Goal: Information Seeking & Learning: Learn about a topic

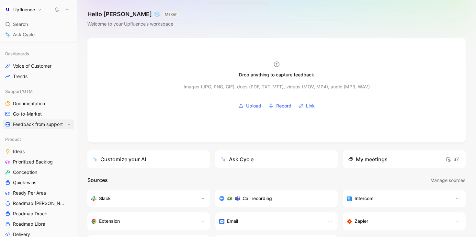
scroll to position [160, 0]
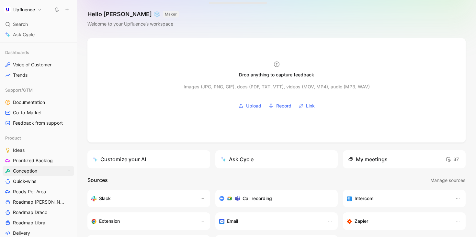
click at [36, 172] on span "Conception" at bounding box center [25, 171] width 24 height 6
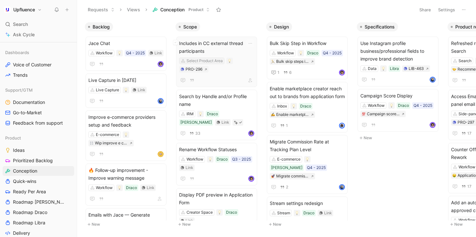
click at [207, 63] on div "Select Product Area" at bounding box center [205, 61] width 36 height 6
type input "in"
click at [193, 85] on span "box" at bounding box center [190, 85] width 8 height 6
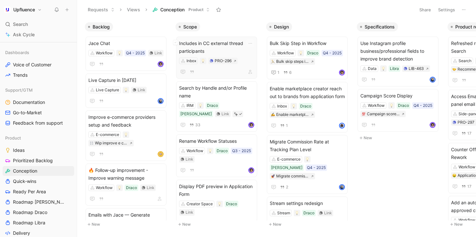
click at [228, 71] on div at bounding box center [216, 72] width 75 height 8
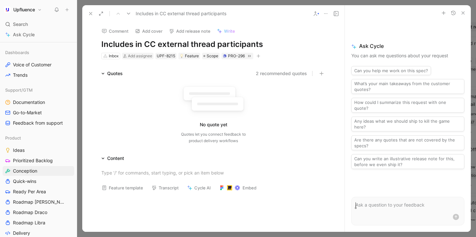
click at [257, 55] on icon "button" at bounding box center [259, 56] width 4 height 4
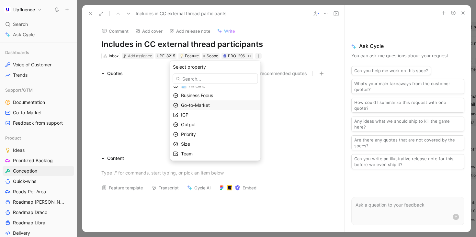
scroll to position [35, 0]
click at [213, 132] on div "Priority" at bounding box center [219, 134] width 77 height 8
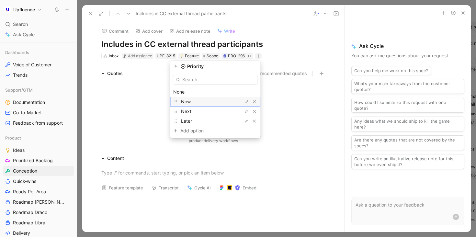
click at [224, 104] on div "Now" at bounding box center [205, 102] width 49 height 8
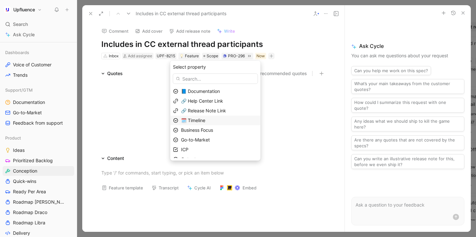
scroll to position [26, 0]
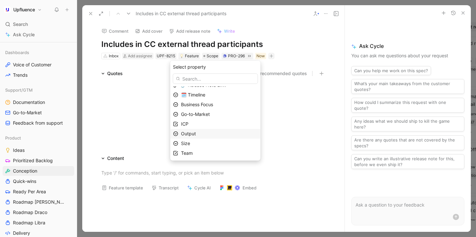
click at [209, 135] on div "Output" at bounding box center [219, 134] width 77 height 8
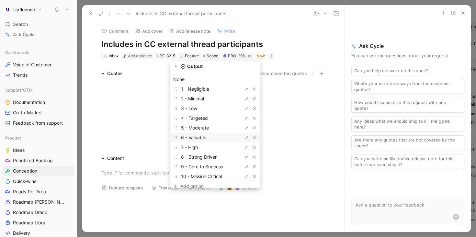
scroll to position [18, 0]
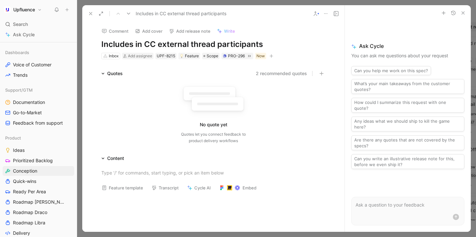
click at [272, 54] on button "button" at bounding box center [271, 56] width 6 height 6
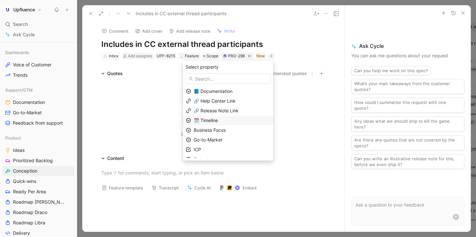
scroll to position [26, 0]
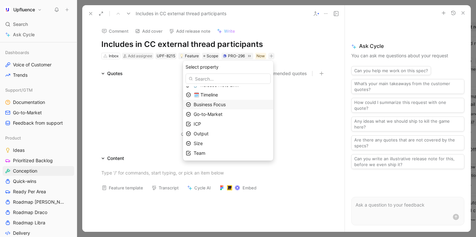
click at [239, 105] on div "Business Focus" at bounding box center [232, 105] width 77 height 8
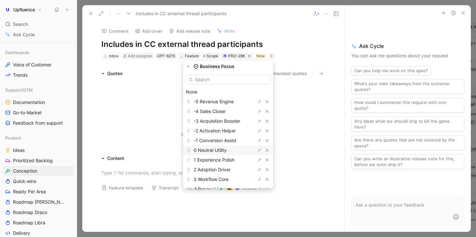
scroll to position [28, 0]
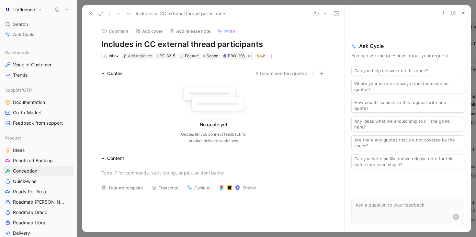
click at [92, 14] on icon at bounding box center [90, 13] width 5 height 5
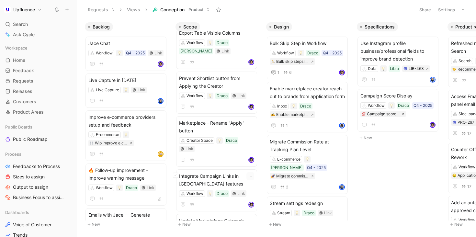
scroll to position [504, 0]
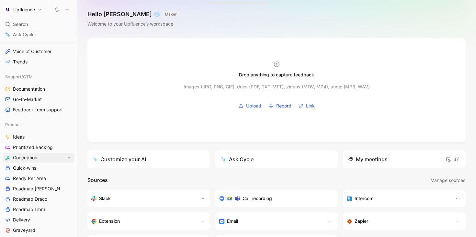
scroll to position [194, 0]
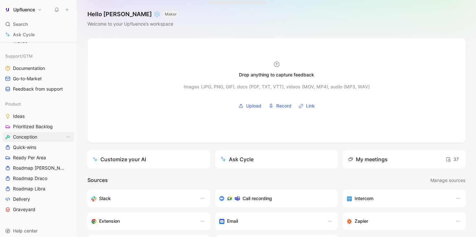
click at [40, 137] on link "Conception" at bounding box center [39, 137] width 72 height 10
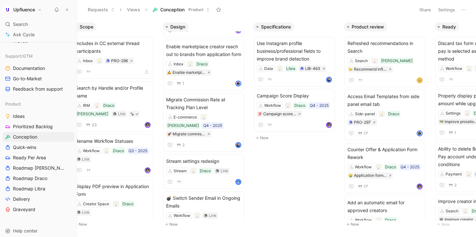
scroll to position [60, 0]
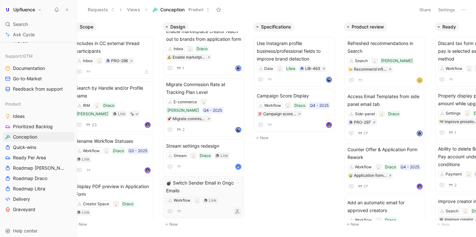
click at [238, 210] on icon "button" at bounding box center [237, 212] width 4 height 4
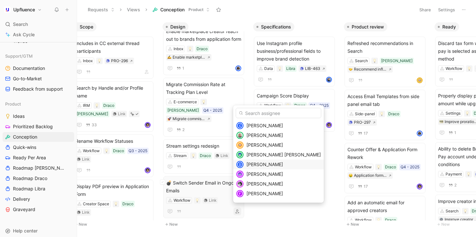
scroll to position [125, 0]
click at [273, 112] on input "text" at bounding box center [279, 113] width 86 height 10
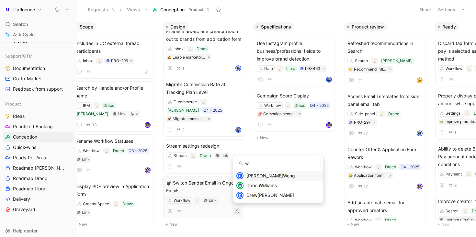
scroll to position [0, 0]
type input "wi"
click at [272, 196] on span "lliam Di Carlo" at bounding box center [265, 195] width 27 height 6
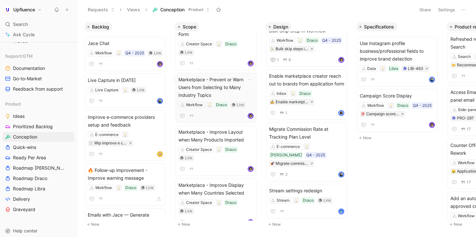
scroll to position [162, 0]
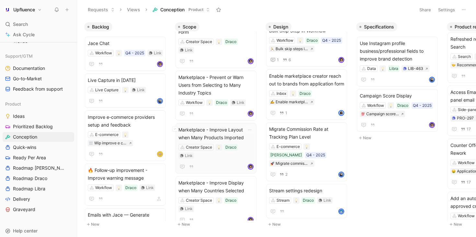
click at [237, 135] on span "Marketplace - Improve Layout when Many Products Imported" at bounding box center [215, 134] width 75 height 16
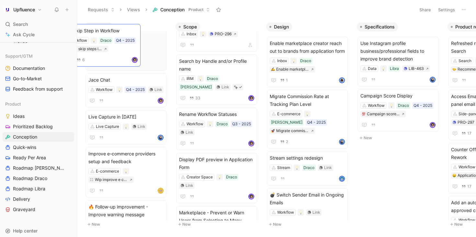
drag, startPoint x: 322, startPoint y: 69, endPoint x: 124, endPoint y: 57, distance: 199.0
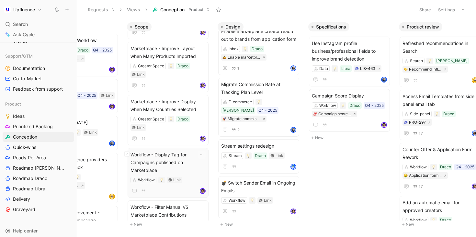
scroll to position [227, 0]
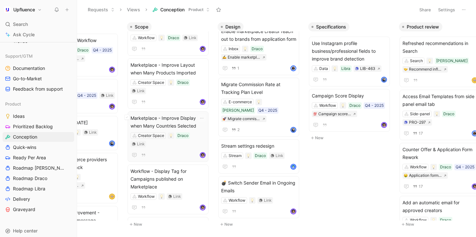
click at [177, 151] on div at bounding box center [168, 155] width 75 height 8
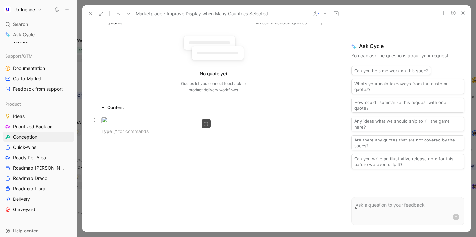
scroll to position [79, 0]
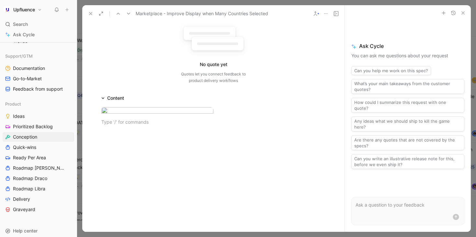
click at [93, 14] on icon at bounding box center [90, 13] width 5 height 5
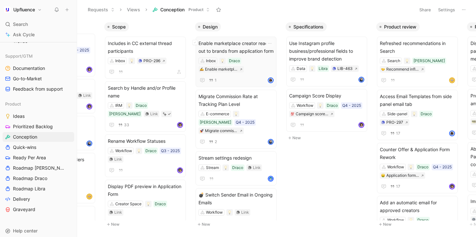
click at [245, 55] on span "Enable marketplace creator reach out to brands from application form" at bounding box center [236, 48] width 75 height 16
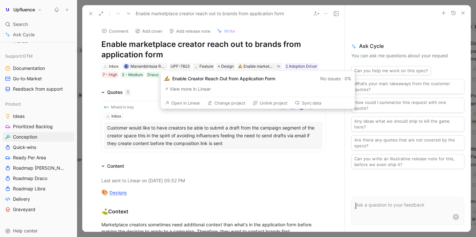
click at [189, 104] on button "Open in Linear" at bounding box center [182, 102] width 41 height 9
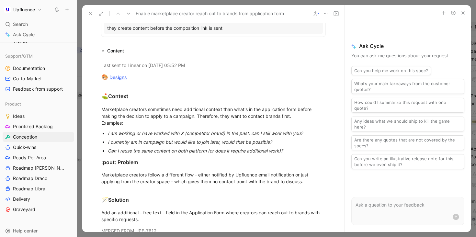
scroll to position [120, 0]
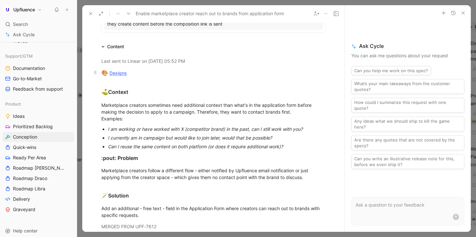
click at [116, 72] on link "Designs" at bounding box center [117, 73] width 17 height 6
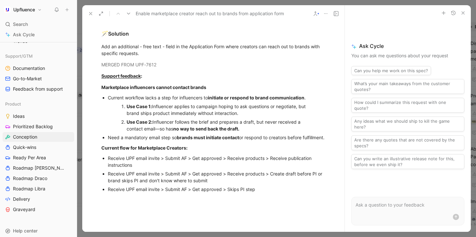
scroll to position [282, 0]
click at [90, 12] on icon at bounding box center [90, 13] width 5 height 5
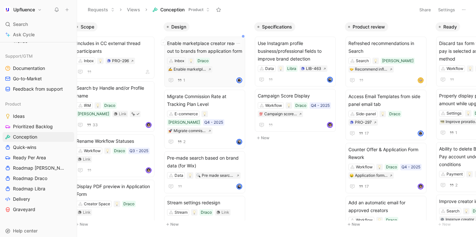
scroll to position [0, 101]
